Goal: Task Accomplishment & Management: Manage account settings

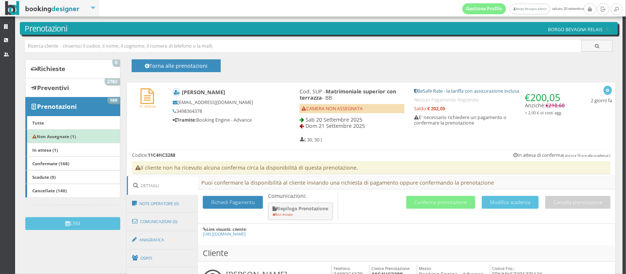
scroll to position [20, 0]
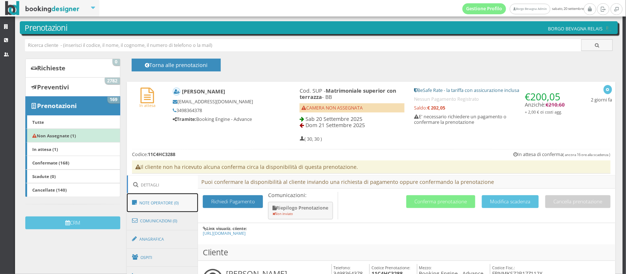
click at [161, 202] on link "Note Operatore (0)" at bounding box center [162, 203] width 71 height 19
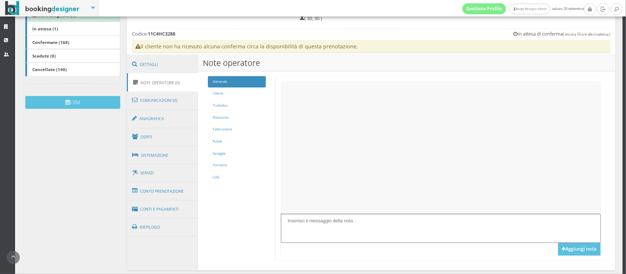
scroll to position [154, 0]
click at [218, 177] on link "LOG" at bounding box center [237, 177] width 58 height 11
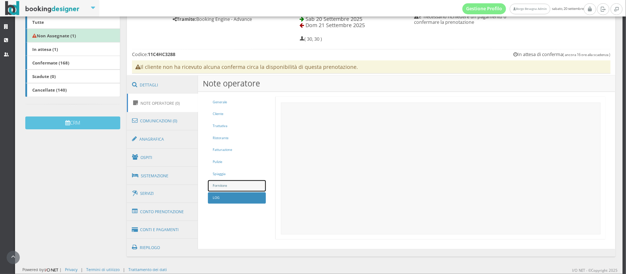
click at [226, 182] on link "Fornitore" at bounding box center [237, 185] width 58 height 11
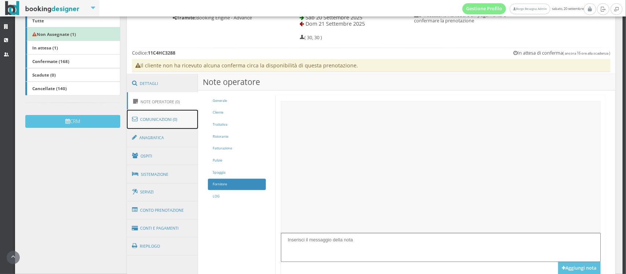
click at [174, 123] on link "Comunicazioni (0)" at bounding box center [162, 119] width 71 height 19
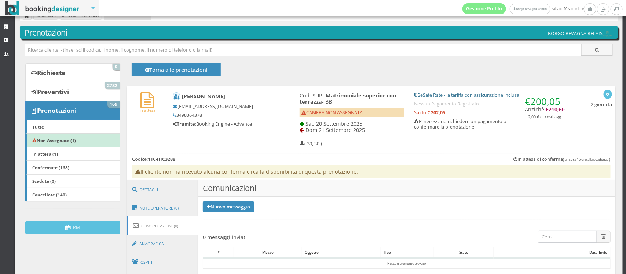
scroll to position [2, 0]
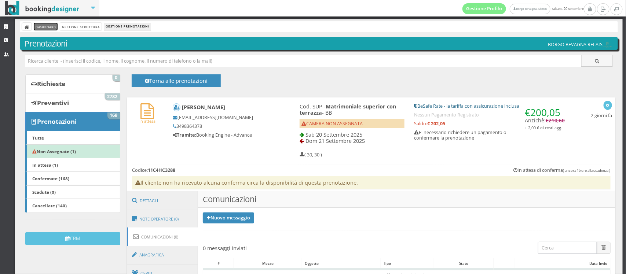
click at [41, 26] on link "Dashboard" at bounding box center [46, 27] width 24 height 8
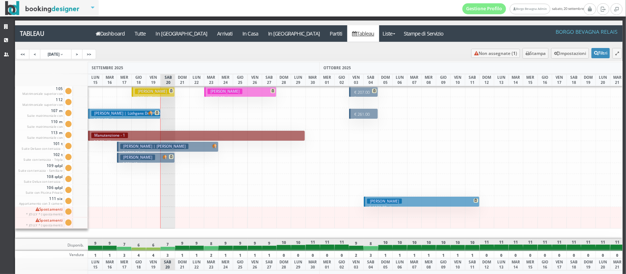
click at [136, 147] on h3 "Mazza Robera | Mazza Roberta" at bounding box center [154, 147] width 68 height 6
click at [136, 160] on h3 "White Doris" at bounding box center [137, 158] width 35 height 6
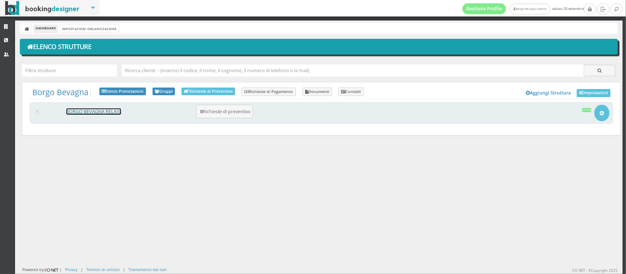
click at [80, 113] on link "BORGO BEVAGNA RELAIS" at bounding box center [93, 112] width 55 height 6
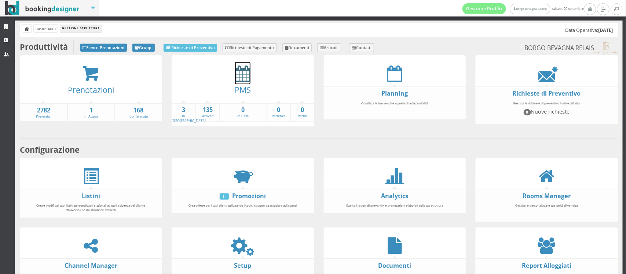
click at [237, 81] on icon at bounding box center [242, 73] width 15 height 17
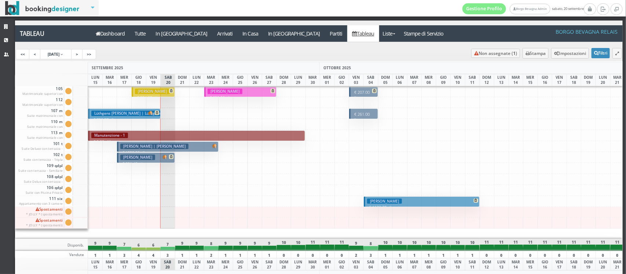
click at [137, 158] on h3 "[PERSON_NAME]" at bounding box center [137, 158] width 35 height 6
click at [153, 92] on h3 "Guidi Giovanni" at bounding box center [152, 92] width 35 height 6
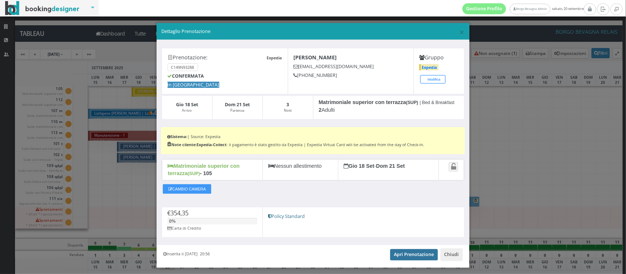
click at [406, 254] on link "Apri Prenotazione" at bounding box center [414, 254] width 48 height 11
click at [410, 254] on link "Apri Prenotazione" at bounding box center [414, 254] width 48 height 11
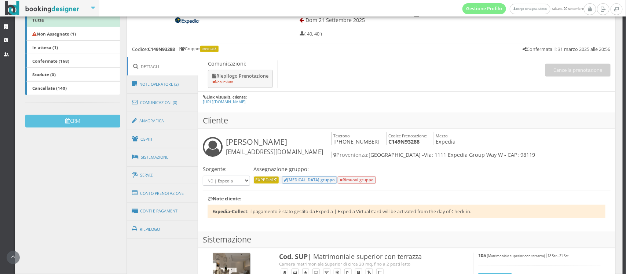
scroll to position [146, 0]
click at [156, 193] on link "Conto Prenotazione" at bounding box center [162, 193] width 71 height 19
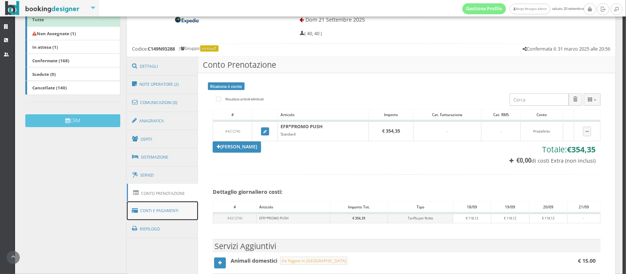
click at [151, 209] on link "Conti e Pagamenti" at bounding box center [162, 211] width 71 height 19
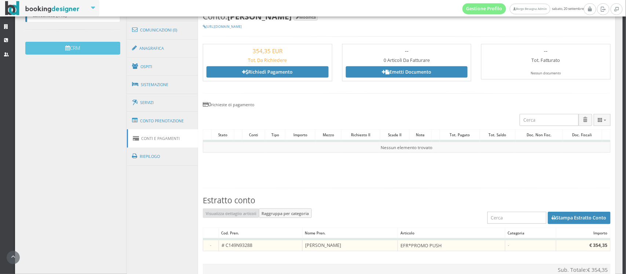
scroll to position [197, 0]
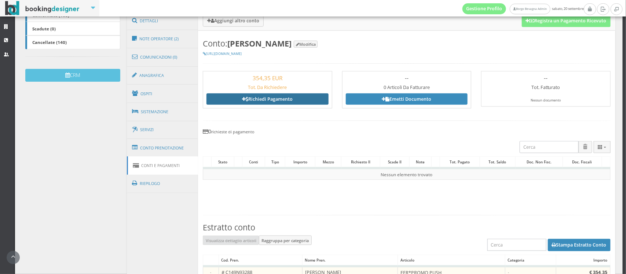
click at [261, 97] on link "Richiedi Pagamento" at bounding box center [267, 99] width 122 height 11
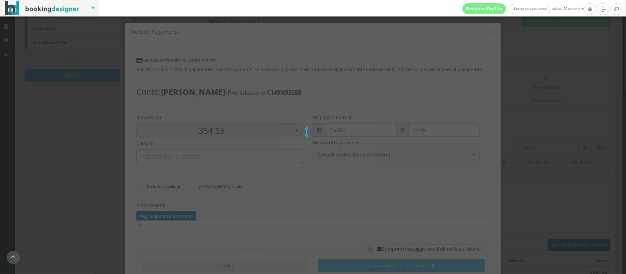
type input "0.00"
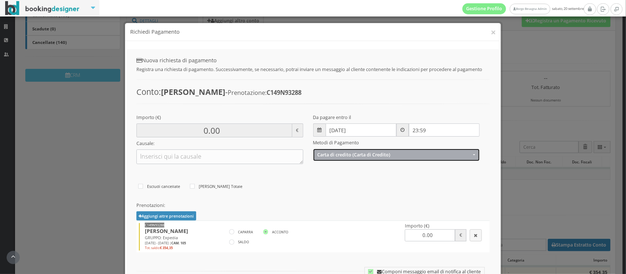
click at [359, 155] on span "Carta di credito (Carta di Credito)" at bounding box center [394, 155] width 154 height 6
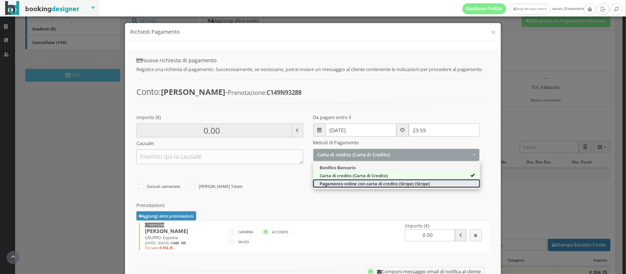
click at [350, 187] on link "Pagamento online con carta di credito (Stripe) (Stripe)" at bounding box center [396, 184] width 167 height 8
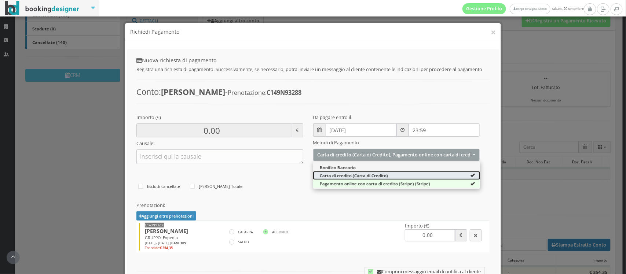
click at [342, 172] on link "Carta di credito (Carta di Credito)" at bounding box center [396, 176] width 167 height 8
select select "2631"
click at [218, 134] on input "0.00" at bounding box center [214, 131] width 156 height 14
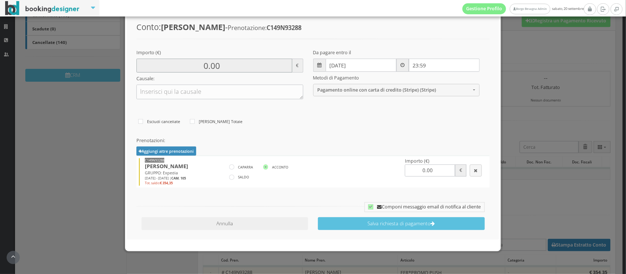
scroll to position [72, 0]
click at [239, 176] on label "SALDO" at bounding box center [239, 177] width 20 height 9
radio input"] "true"
type input "354.35"
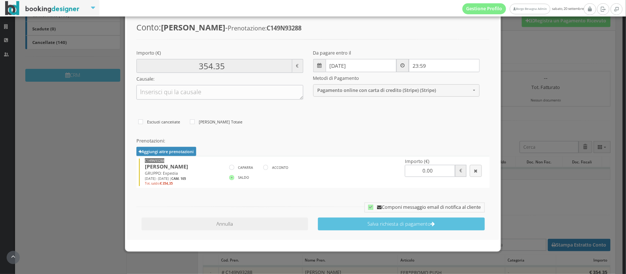
type input "354.35"
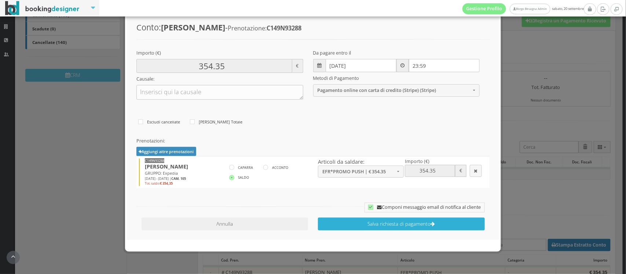
click at [343, 224] on button "Salva richiesta di pagamento" at bounding box center [401, 224] width 167 height 13
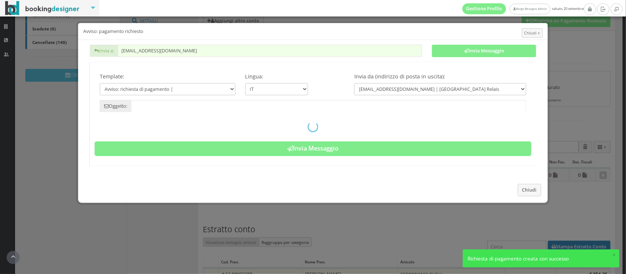
type input "Pagamento richiesto - Prenotazione: C149N93288 - Giovanni Guidi"
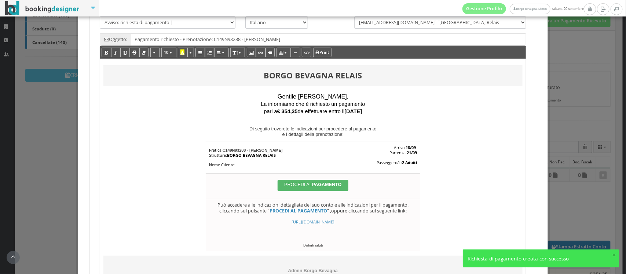
scroll to position [131, 0]
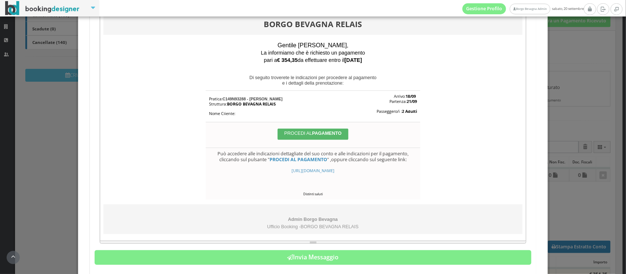
drag, startPoint x: 403, startPoint y: 171, endPoint x: 242, endPoint y: 165, distance: 160.4
click at [242, 165] on div "Può accedere alle indicazioni dettagliate del suo conto e alle indicazioni per …" at bounding box center [313, 173] width 208 height 45
copy div "https://bookingdesigner.com/srv/borgobevagna/reservation-billing?code=C149N9328…"
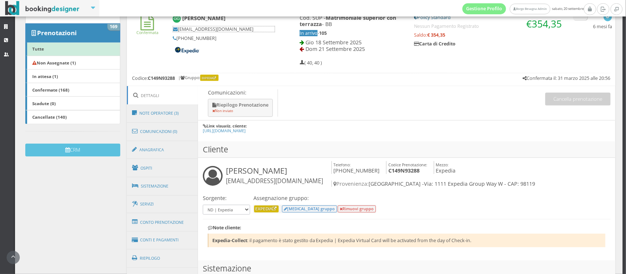
scroll to position [118, 0]
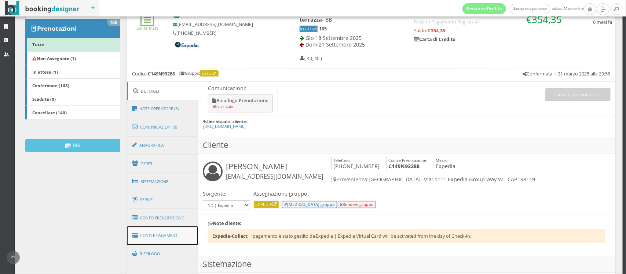
click at [158, 229] on link "Conti e Pagamenti" at bounding box center [162, 236] width 71 height 19
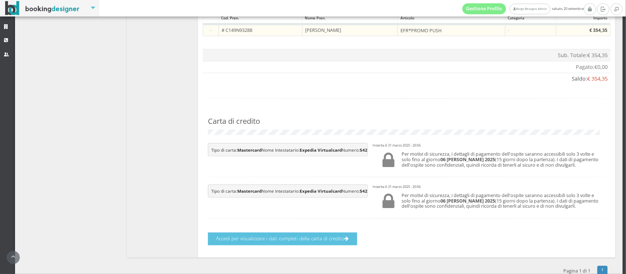
scroll to position [488, 0]
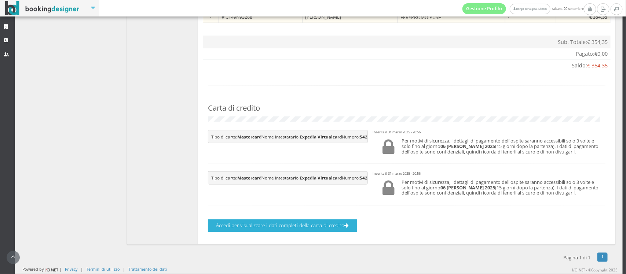
click at [255, 228] on button "Accedi per visualizzare i dati completi della carta di credito" at bounding box center [282, 226] width 149 height 13
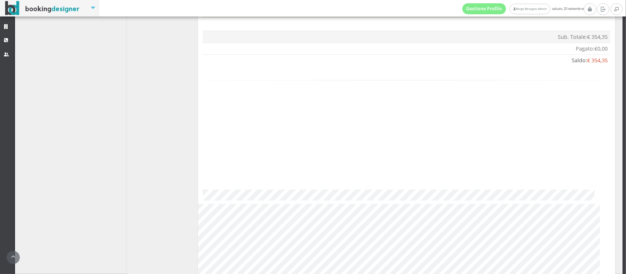
scroll to position [486, 0]
